Goal: Task Accomplishment & Management: Manage account settings

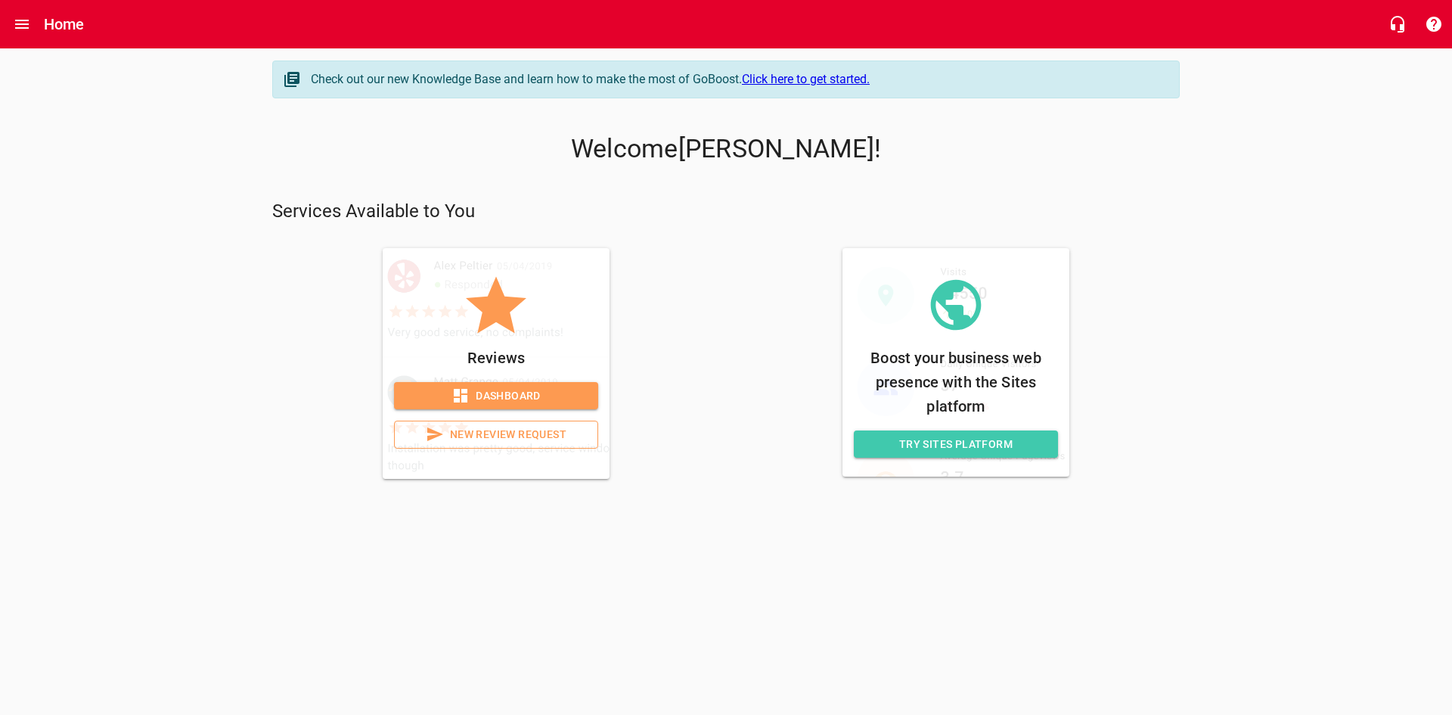
click at [510, 394] on span "Dashboard" at bounding box center [496, 395] width 180 height 19
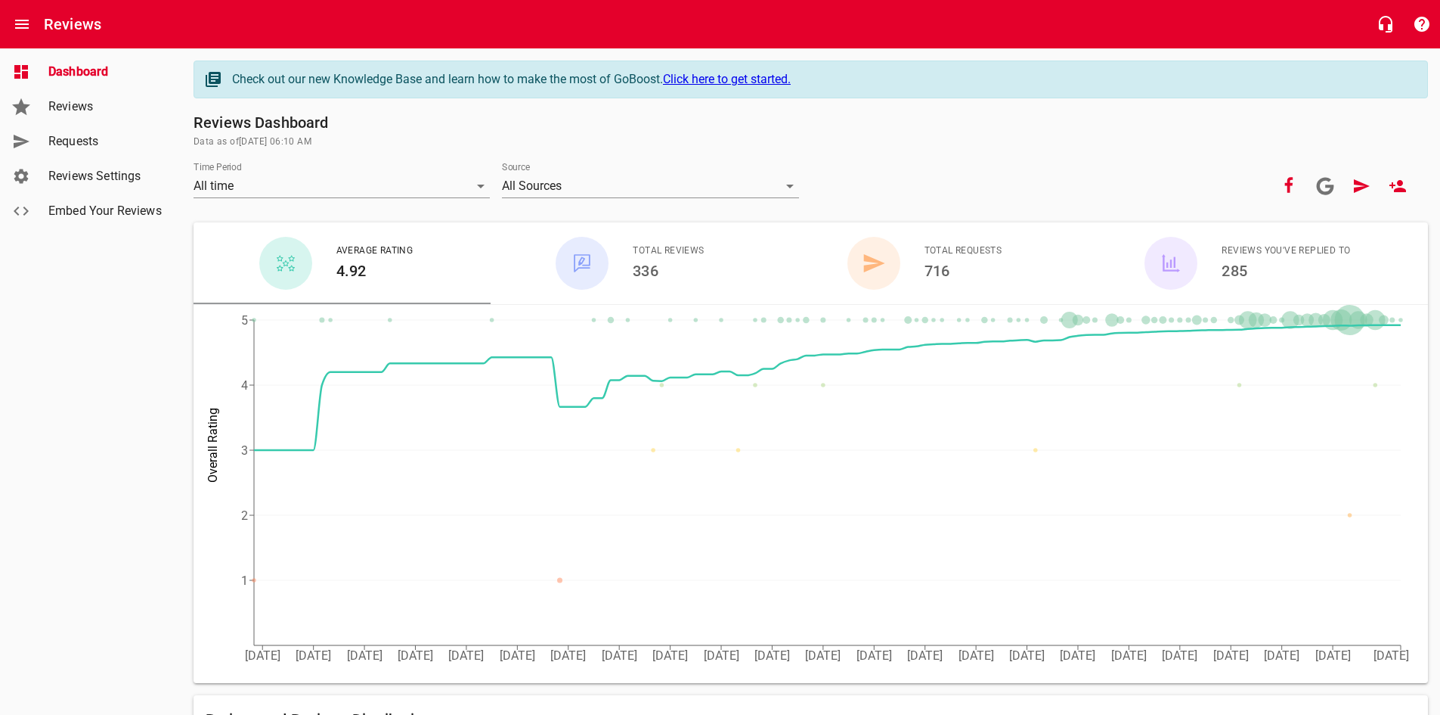
click at [86, 114] on span "Reviews" at bounding box center [105, 107] width 115 height 18
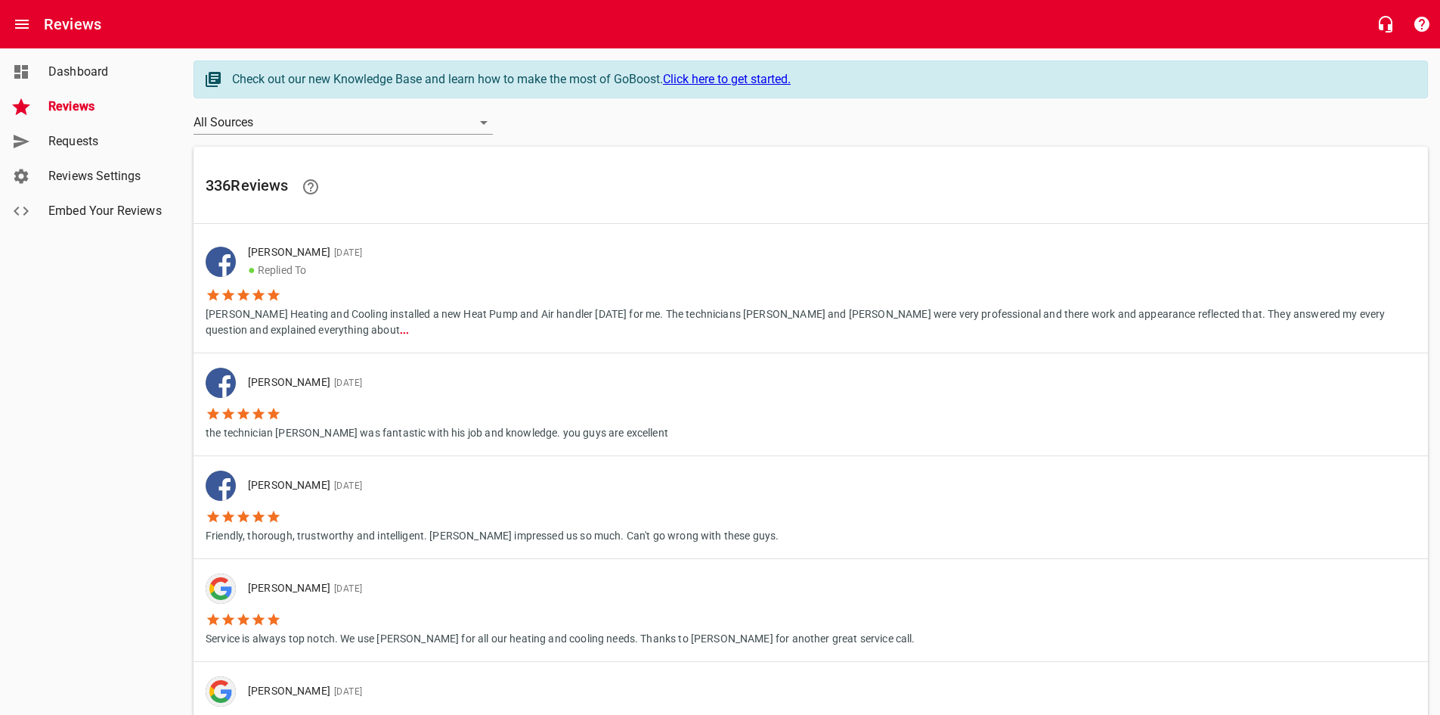
click at [85, 147] on span "Requests" at bounding box center [105, 141] width 115 height 18
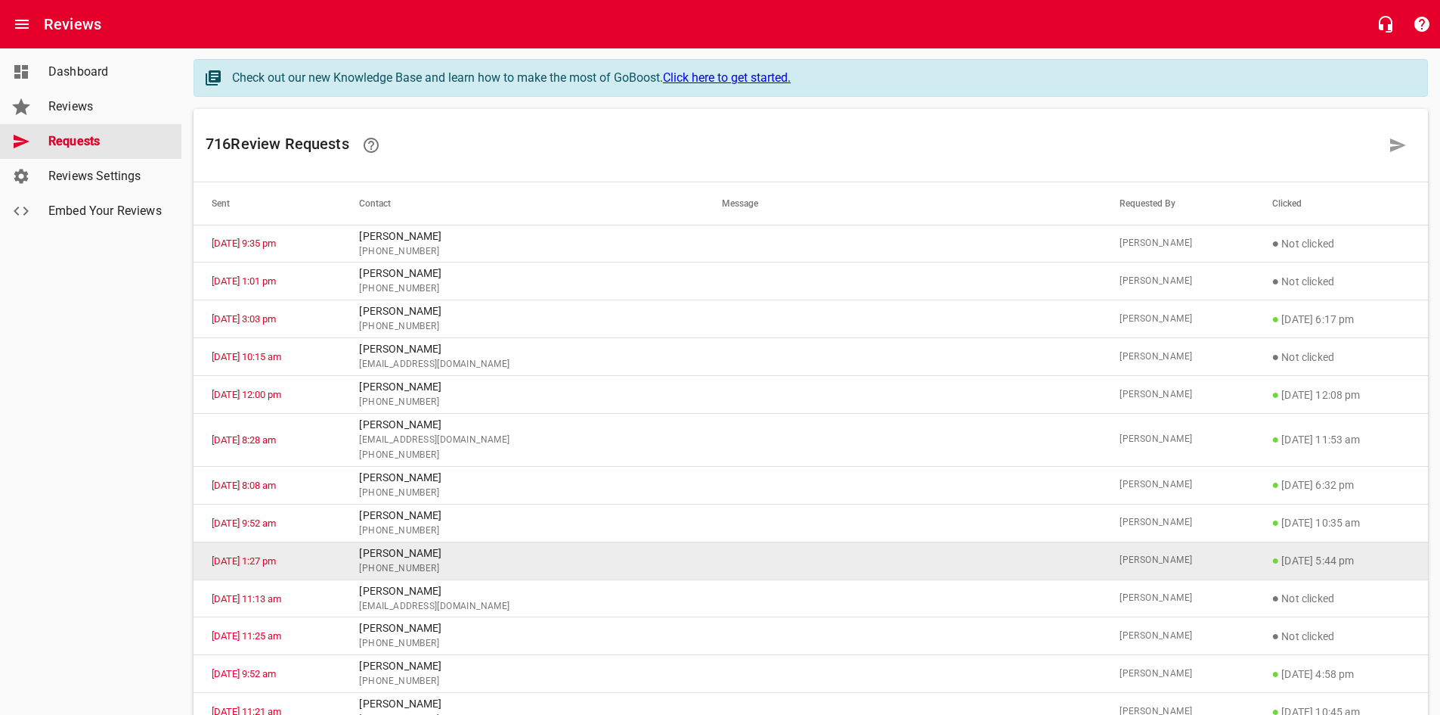
scroll to position [1, 0]
